Goal: Book appointment/travel/reservation

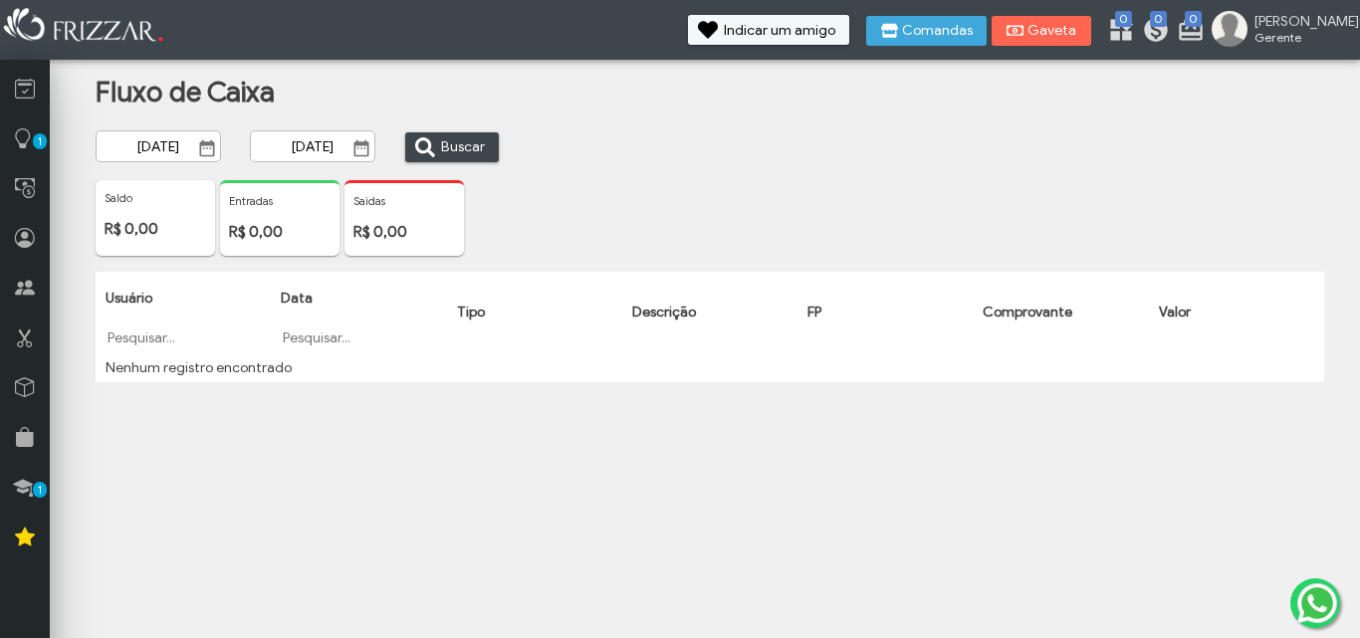
click at [203, 141] on span "Show Calendar" at bounding box center [207, 148] width 20 height 20
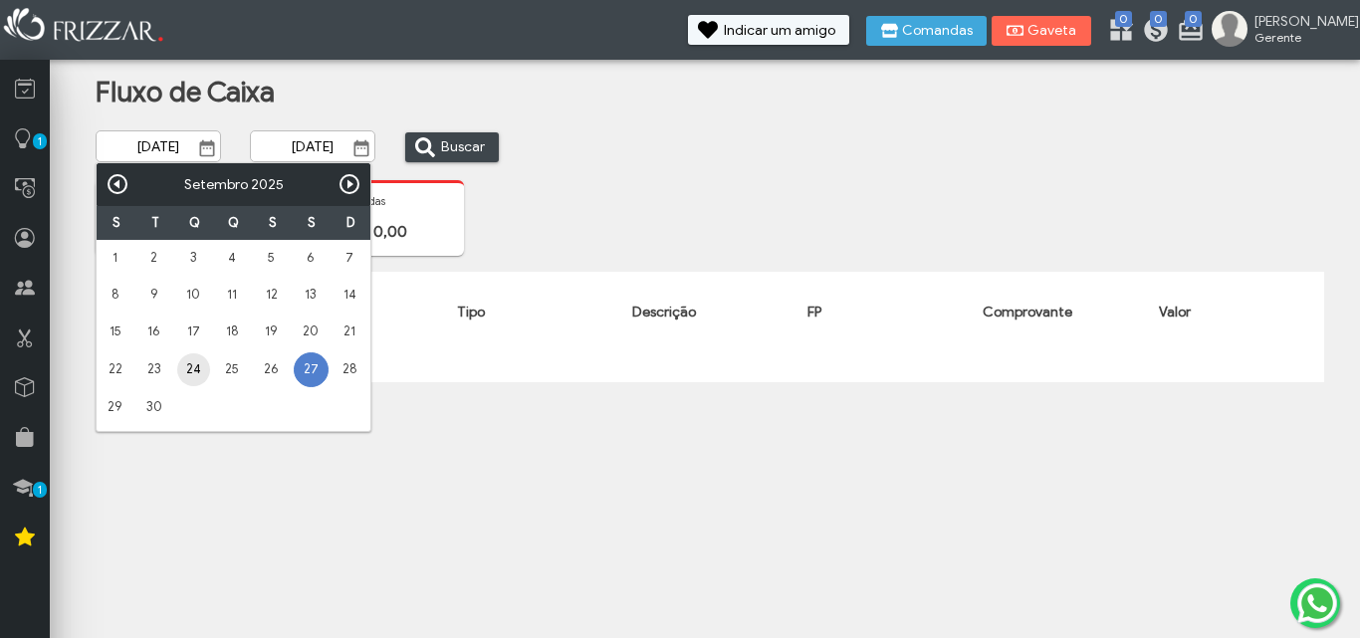
click at [189, 365] on link "24" at bounding box center [193, 369] width 33 height 33
type input "[DATE]"
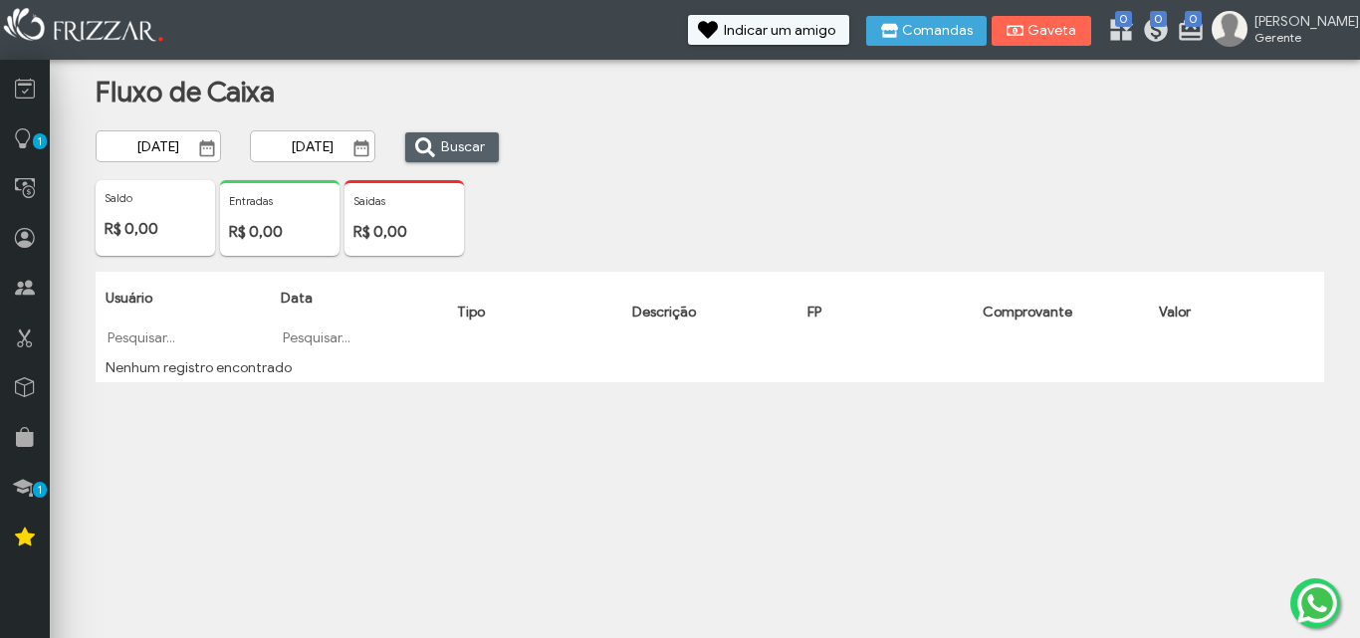
click at [451, 143] on span "Buscar" at bounding box center [463, 147] width 44 height 30
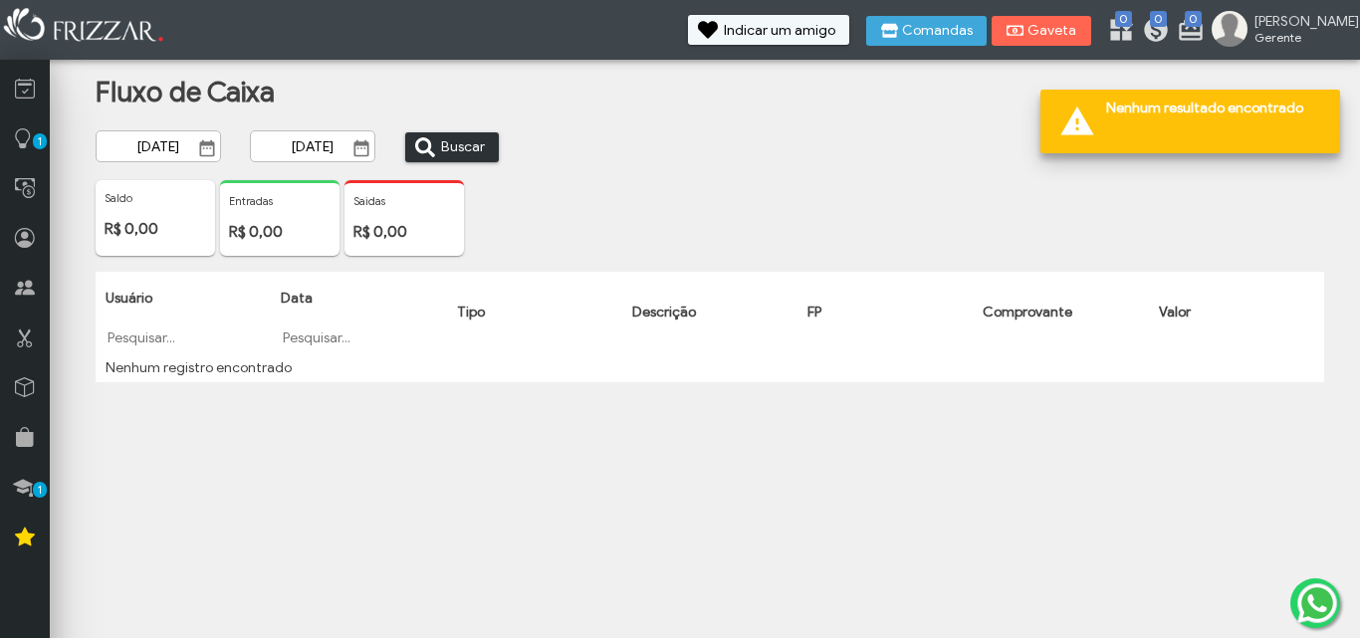
click at [451, 143] on span "Buscar" at bounding box center [463, 147] width 44 height 30
click at [19, 177] on icon at bounding box center [25, 188] width 20 height 25
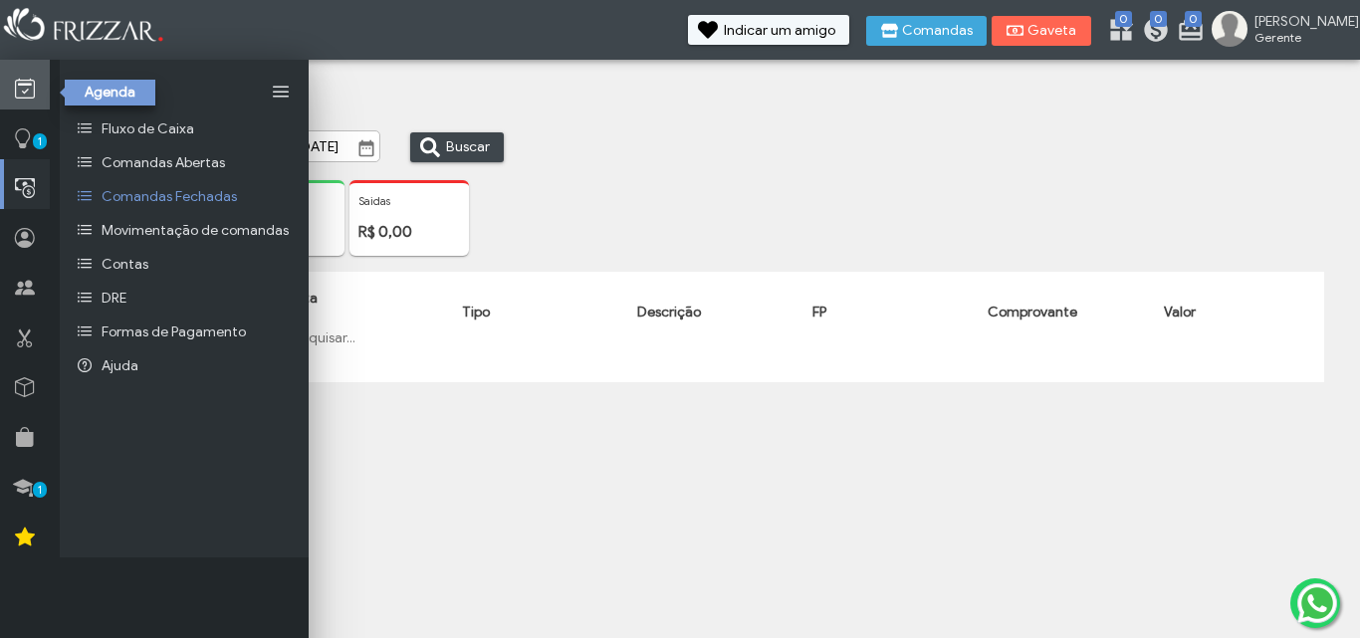
click at [24, 94] on icon at bounding box center [25, 89] width 20 height 25
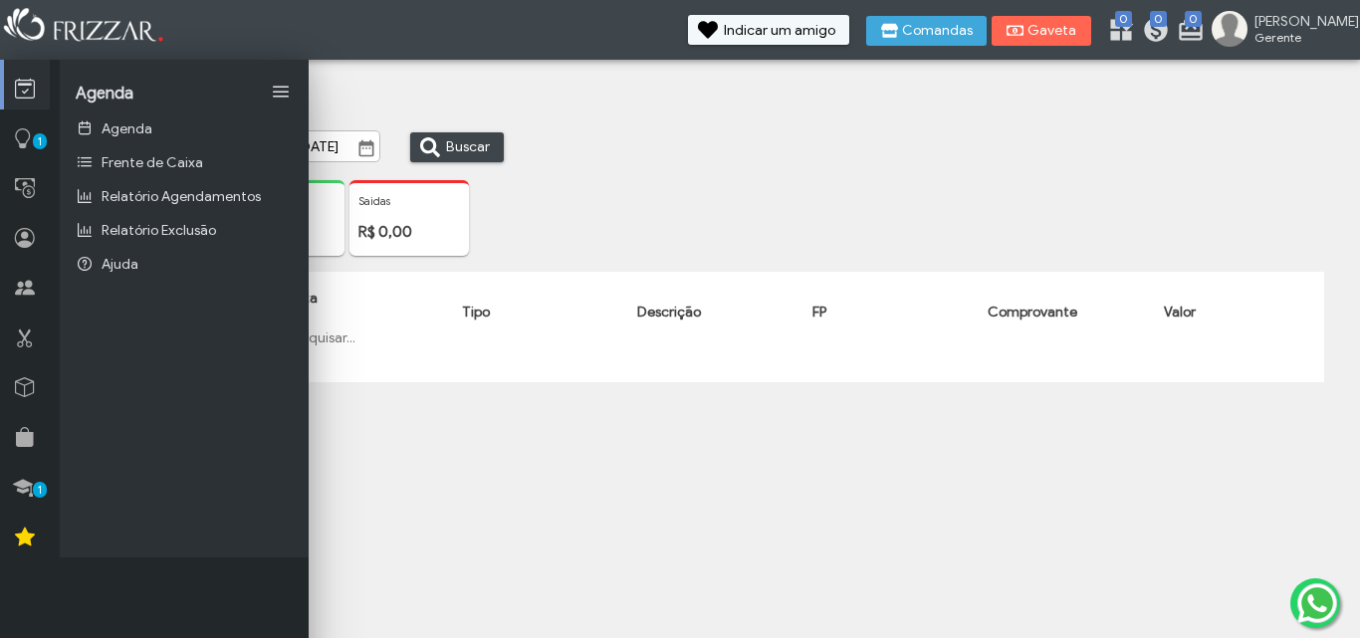
click at [24, 94] on icon at bounding box center [25, 89] width 20 height 25
click at [130, 167] on span "Frente de Caixa" at bounding box center [153, 162] width 102 height 17
